Goal: Task Accomplishment & Management: Manage account settings

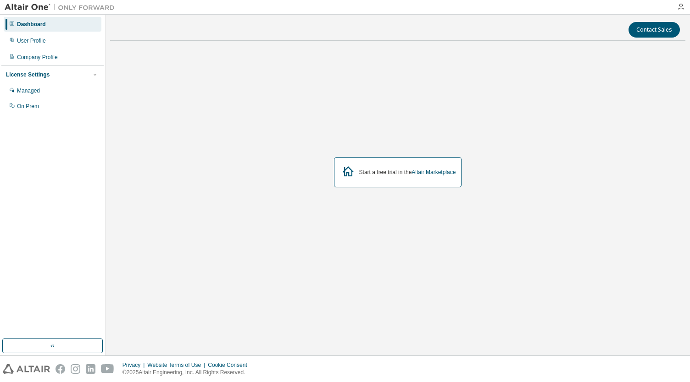
click at [66, 72] on div "License Settings" at bounding box center [52, 75] width 93 height 8
click at [46, 104] on div "On Prem" at bounding box center [53, 106] width 98 height 15
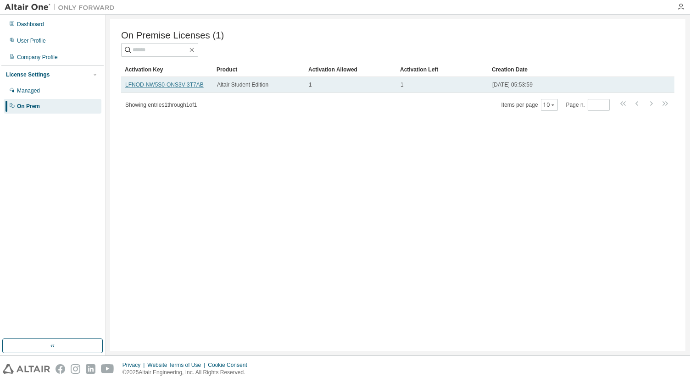
click at [125, 85] on link "LFNOD-NW5S0-ONS3V-3T7AB" at bounding box center [164, 85] width 78 height 6
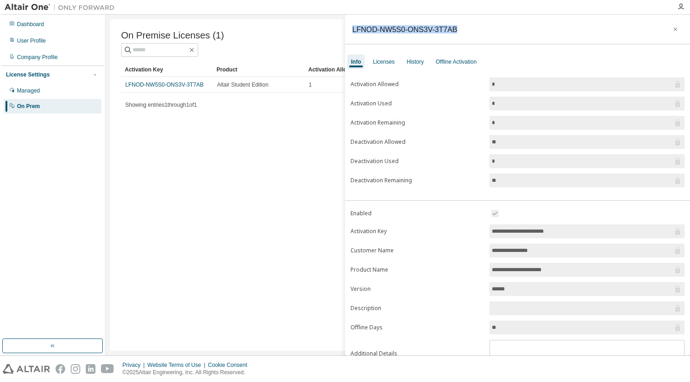
drag, startPoint x: 453, startPoint y: 30, endPoint x: 349, endPoint y: 43, distance: 105.3
click at [349, 43] on div "LFNOD-NW5S0-ONS3V-3T7AB" at bounding box center [517, 30] width 345 height 30
copy div "LFNOD-NW5S0-ONS3V-3T7AB"
click at [672, 30] on icon "button" at bounding box center [675, 29] width 6 height 7
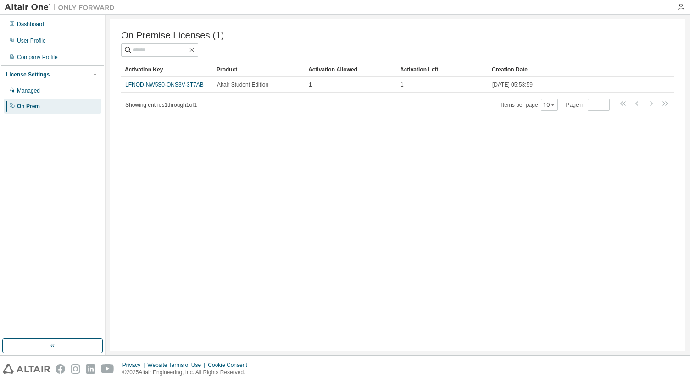
click at [40, 11] on img at bounding box center [62, 7] width 115 height 9
click at [33, 8] on img at bounding box center [62, 7] width 115 height 9
click at [682, 8] on icon "button" at bounding box center [680, 6] width 7 height 7
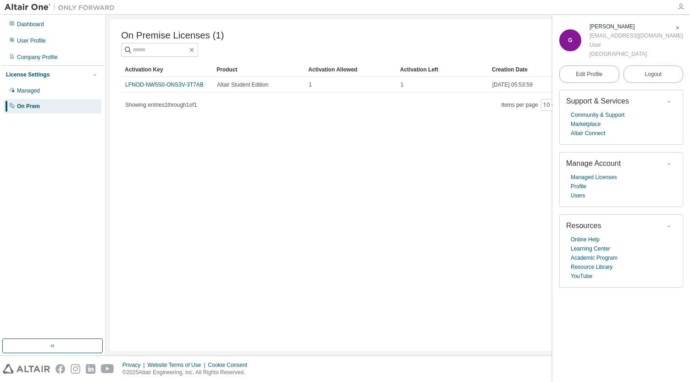
click at [676, 27] on icon "button" at bounding box center [678, 28] width 6 height 6
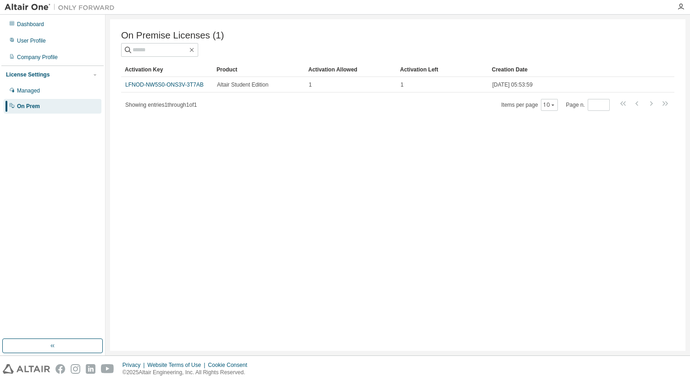
click at [40, 8] on img at bounding box center [62, 7] width 115 height 9
click at [36, 23] on div "Dashboard" at bounding box center [30, 24] width 27 height 7
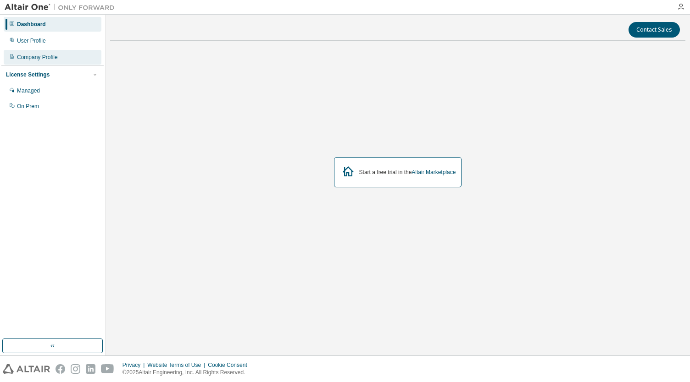
click at [35, 55] on div "Company Profile" at bounding box center [37, 57] width 41 height 7
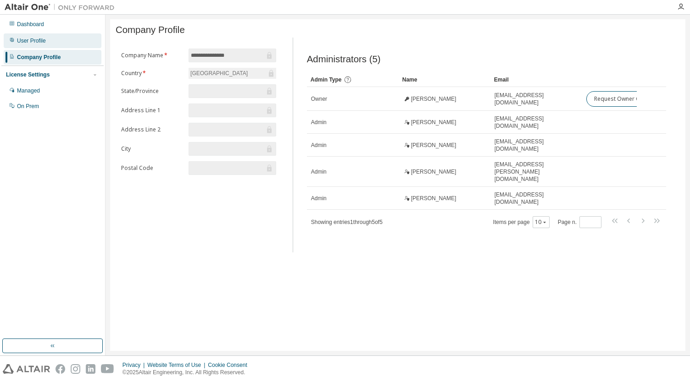
click at [39, 39] on div "User Profile" at bounding box center [31, 40] width 29 height 7
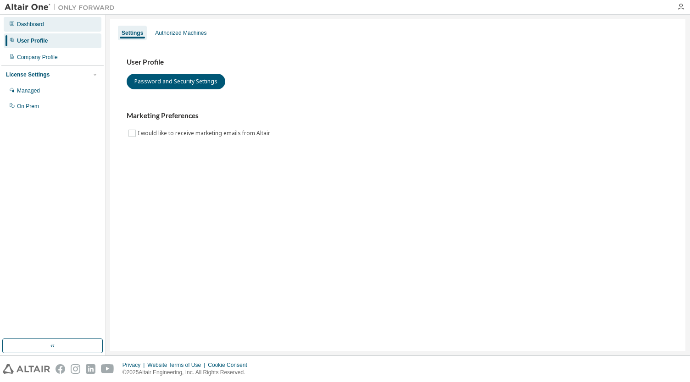
click at [21, 29] on div "Dashboard" at bounding box center [53, 24] width 98 height 15
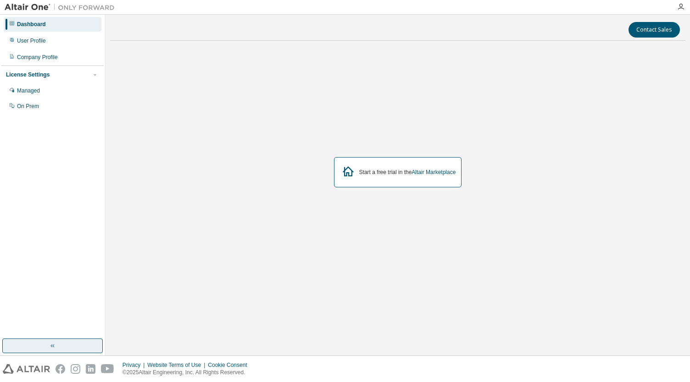
click at [60, 347] on button "button" at bounding box center [52, 346] width 100 height 15
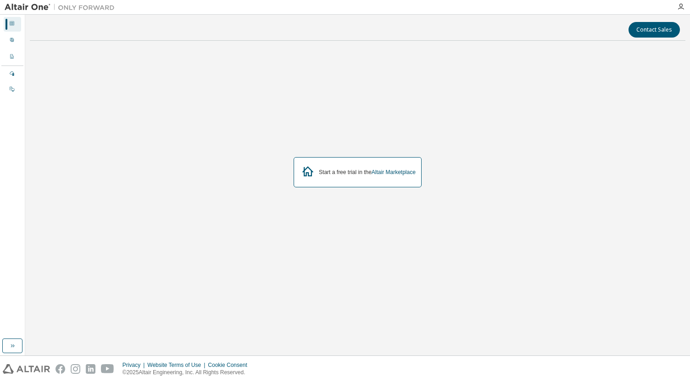
click at [13, 26] on icon at bounding box center [12, 23] width 5 height 5
click at [13, 37] on div at bounding box center [12, 40] width 6 height 7
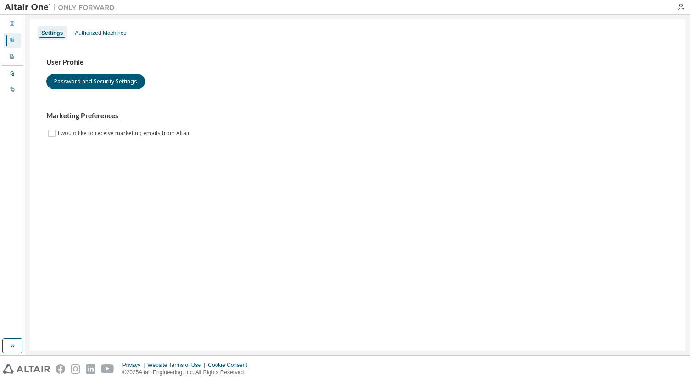
click at [12, 9] on img at bounding box center [62, 7] width 115 height 9
click at [28, 371] on img at bounding box center [26, 370] width 47 height 10
click at [85, 78] on button "Password and Security Settings" at bounding box center [95, 82] width 99 height 16
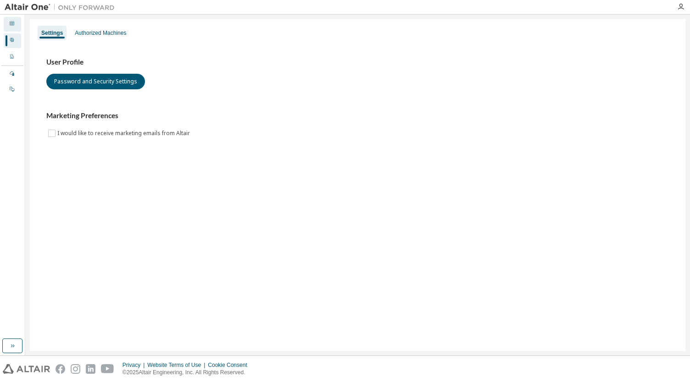
click at [10, 25] on icon at bounding box center [12, 24] width 6 height 6
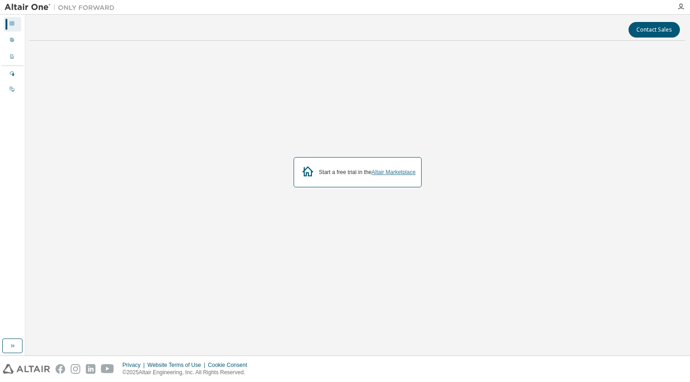
click at [393, 174] on link "Altair Marketplace" at bounding box center [393, 172] width 44 height 6
